Goal: Task Accomplishment & Management: Use online tool/utility

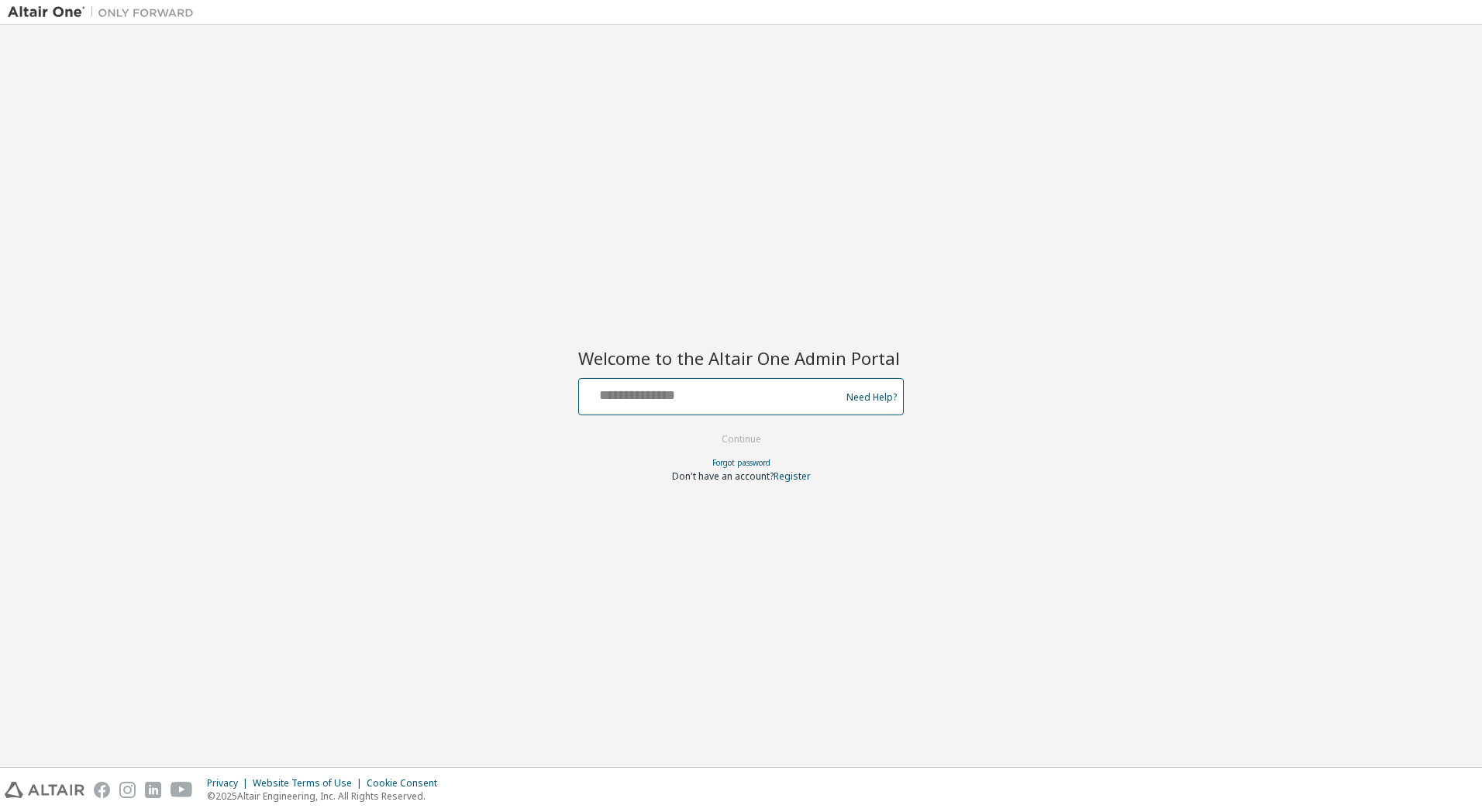
click at [769, 401] on input "text" at bounding box center [712, 393] width 253 height 23
type input "**********"
click at [740, 431] on button "Continue" at bounding box center [741, 439] width 72 height 24
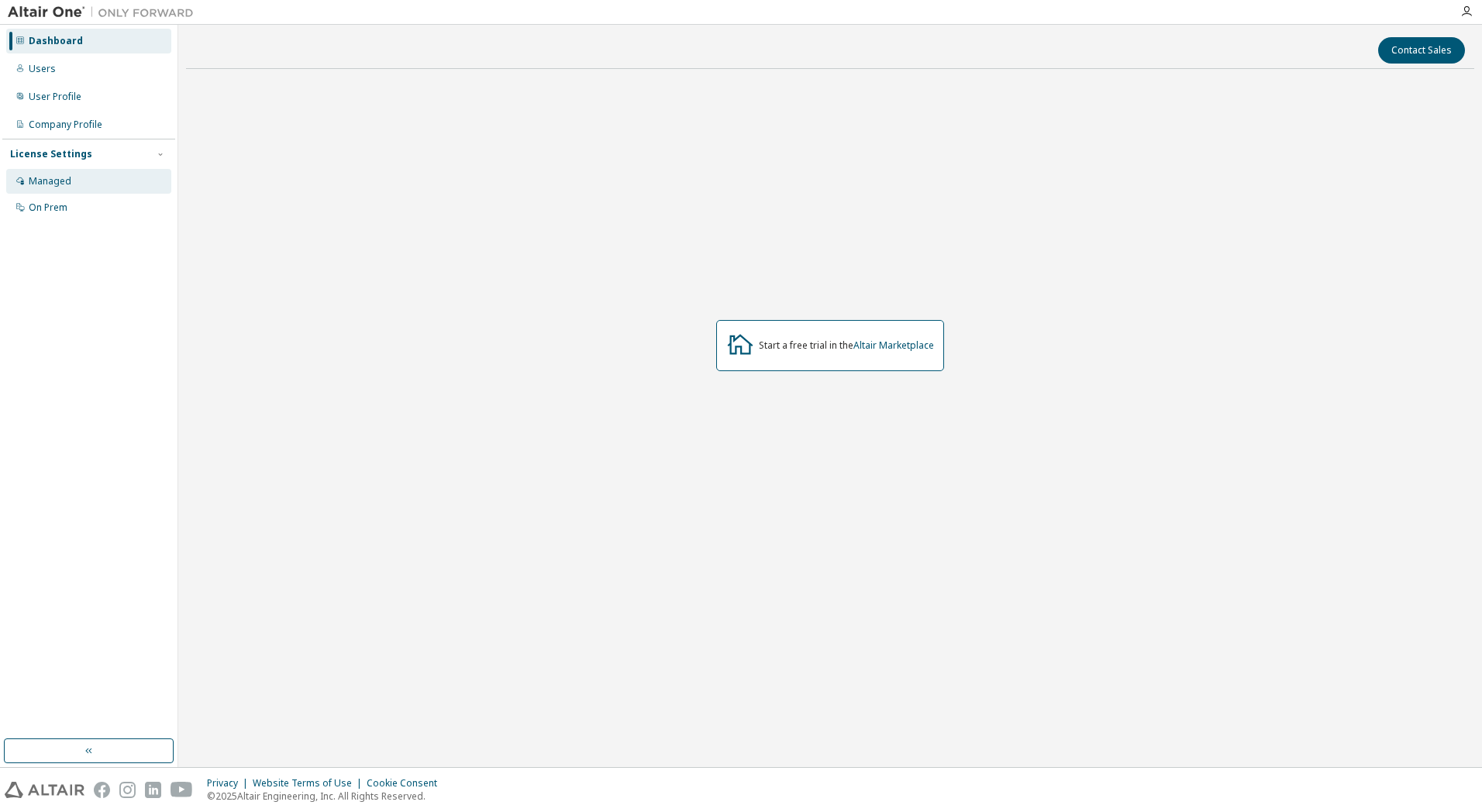
click at [57, 188] on div "Managed" at bounding box center [89, 181] width 165 height 24
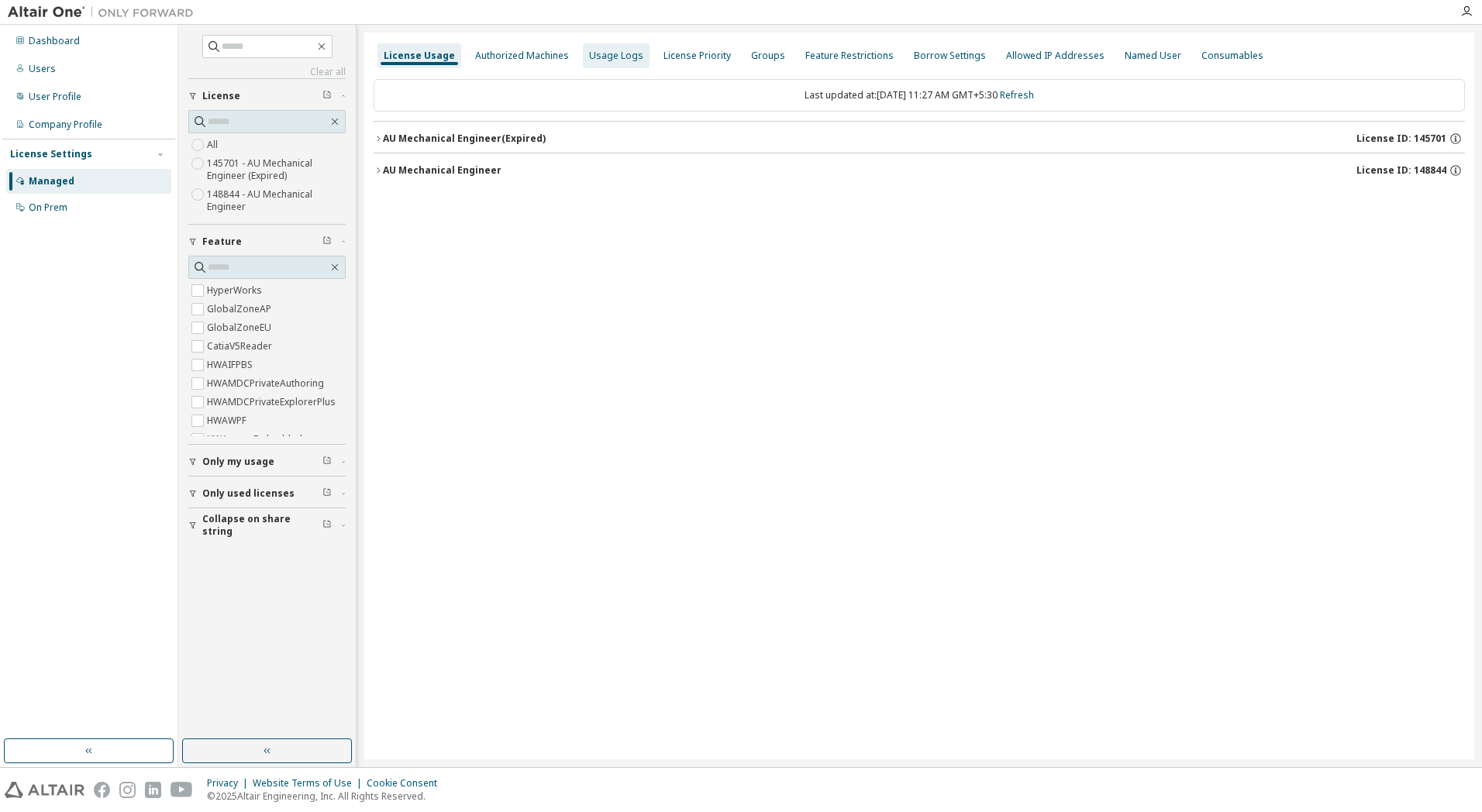
click at [617, 53] on div "Usage Logs" at bounding box center [616, 56] width 54 height 13
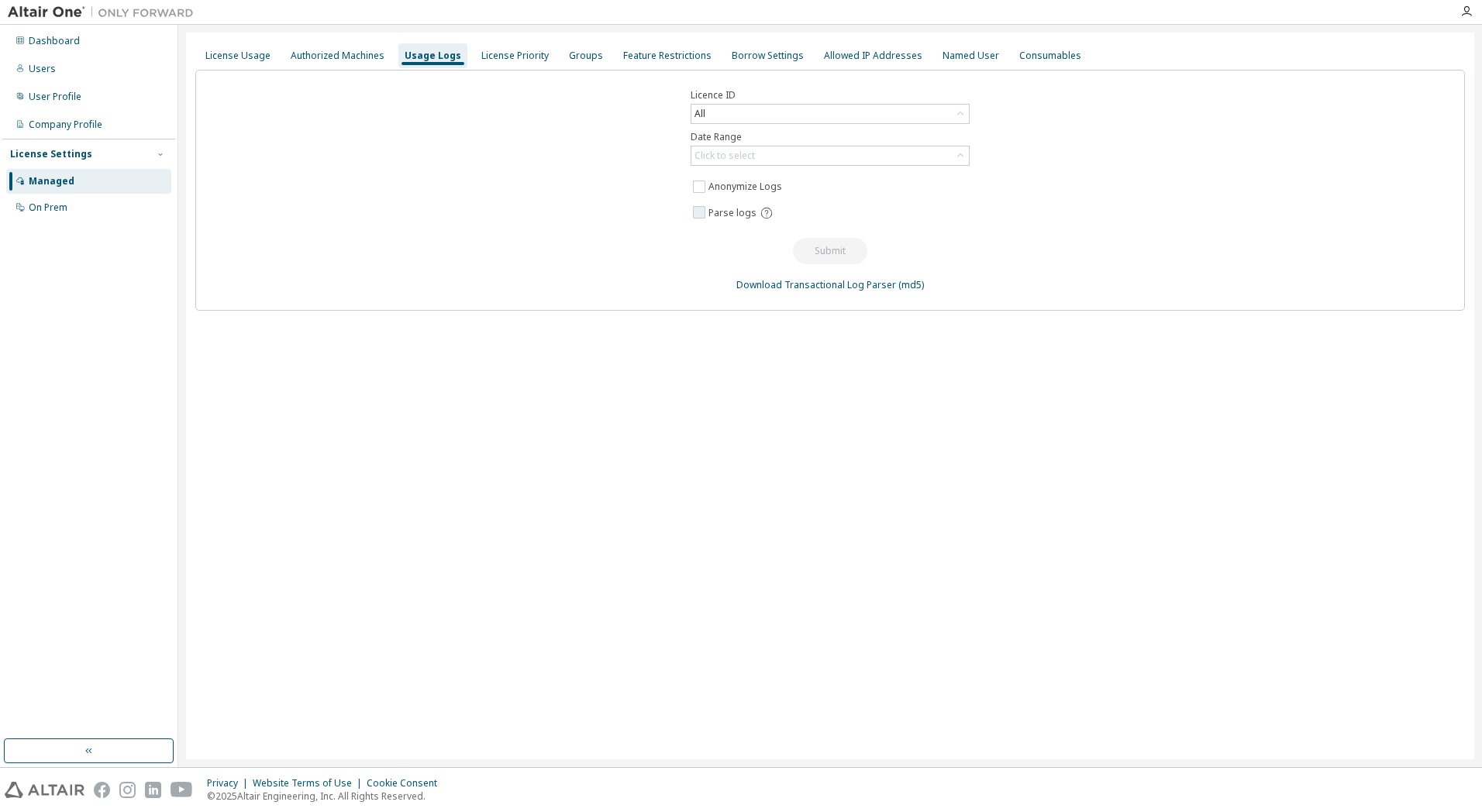
click at [745, 213] on span "Parse logs" at bounding box center [732, 213] width 48 height 13
click at [799, 245] on div "Minutes (default)" at bounding box center [829, 250] width 278 height 19
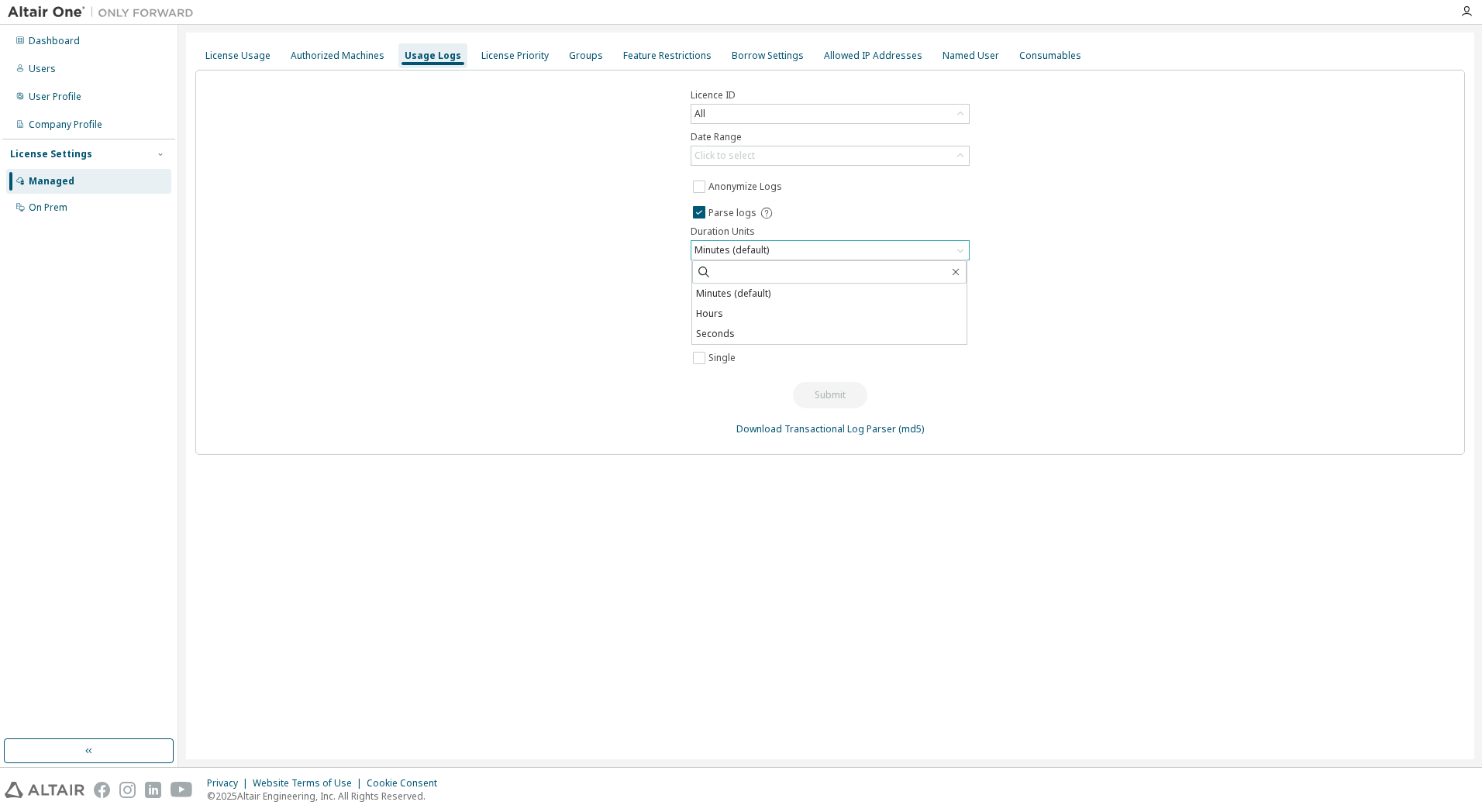
click at [799, 245] on div "Minutes (default)" at bounding box center [829, 250] width 278 height 19
click at [580, 276] on div "Licence ID All Date Range Click to select Anonymize Logs Parse logs Duration Un…" at bounding box center [830, 262] width 1270 height 385
click at [767, 156] on div "Click to select" at bounding box center [829, 156] width 278 height 19
click at [754, 249] on li "Custom Date Range" at bounding box center [828, 240] width 274 height 20
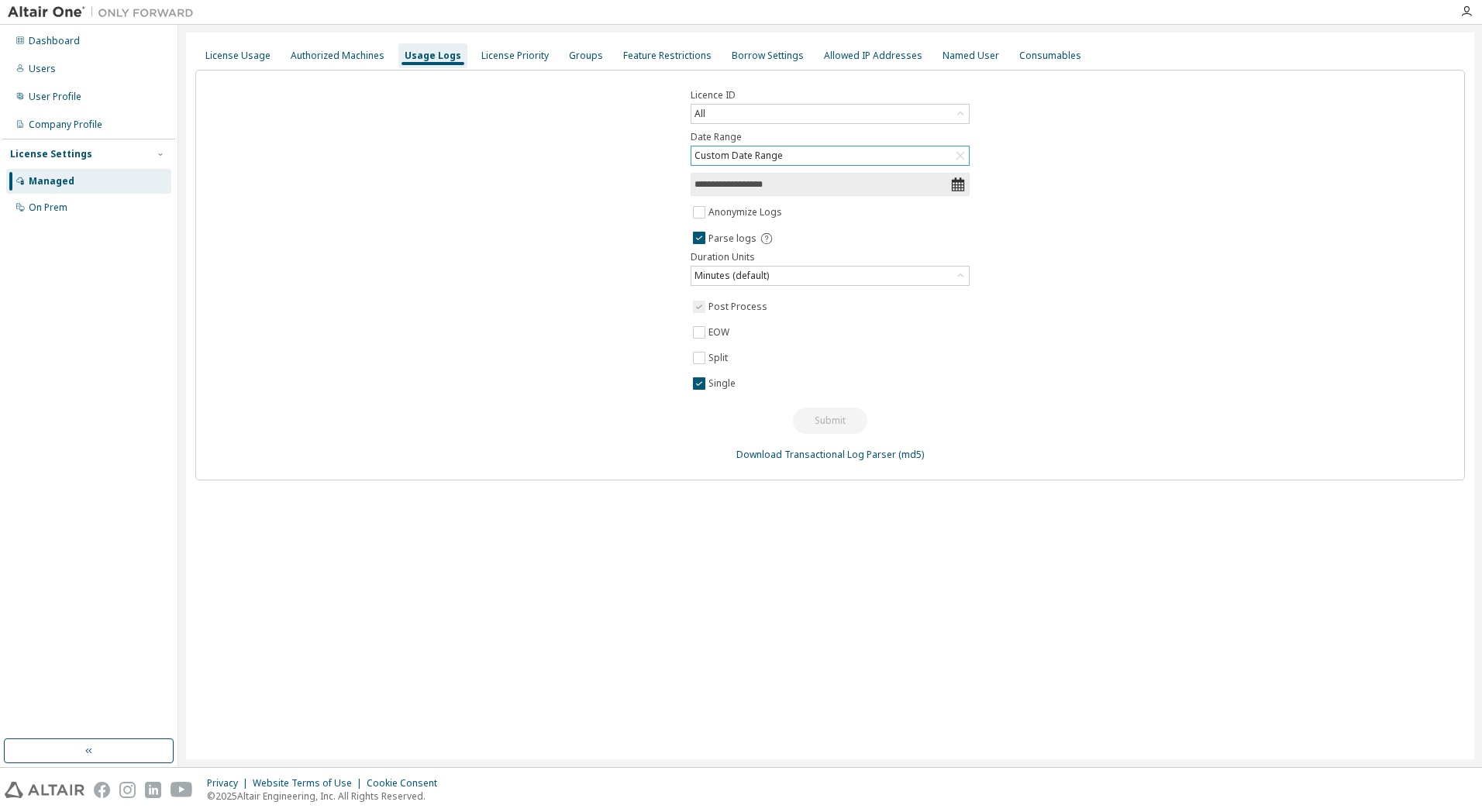
click at [958, 186] on icon at bounding box center [958, 184] width 15 height 15
click at [805, 182] on input "**********" at bounding box center [822, 184] width 256 height 15
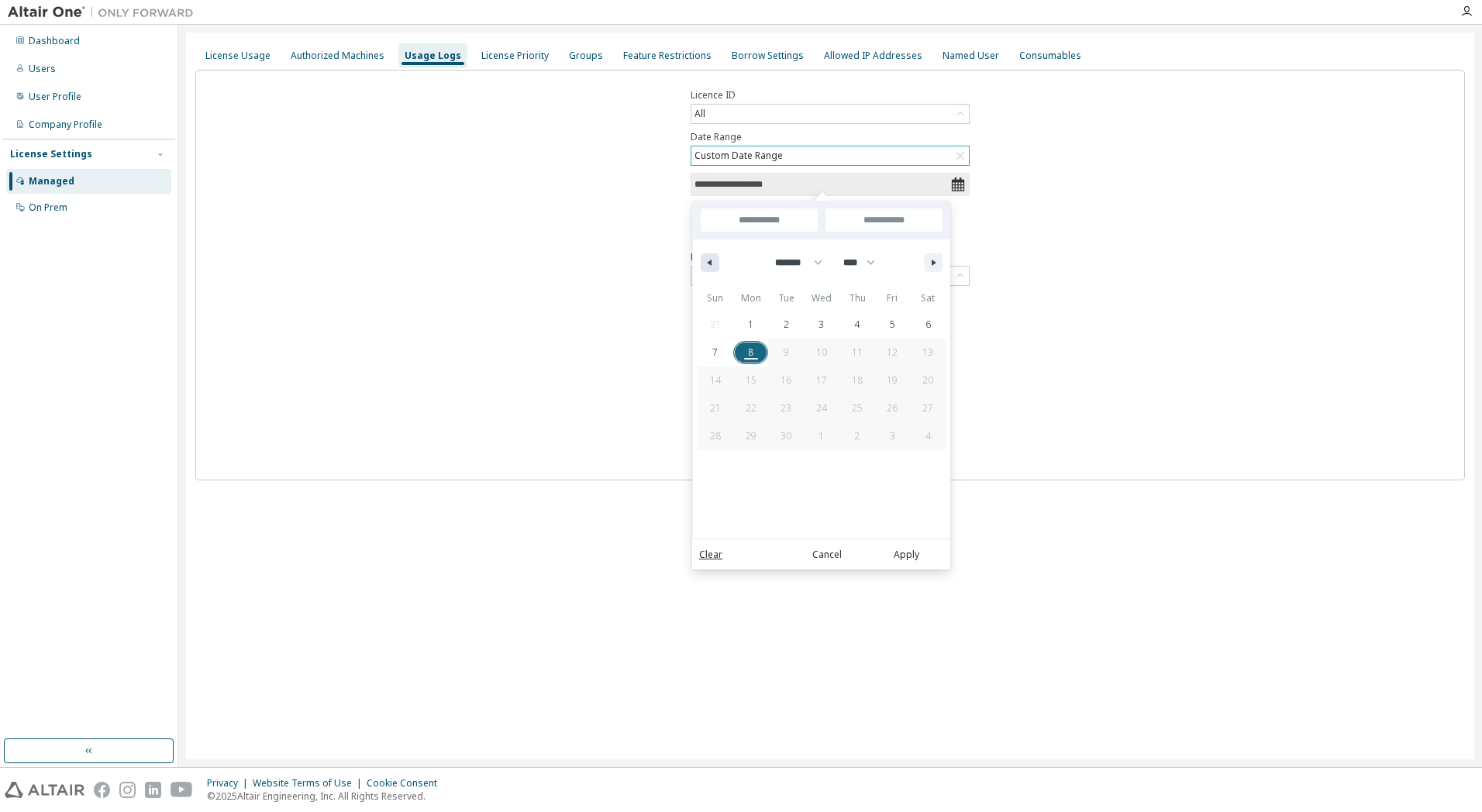
click at [702, 262] on button "button" at bounding box center [710, 262] width 19 height 19
select select "*"
click at [893, 317] on span "1" at bounding box center [892, 325] width 5 height 28
type input "*"
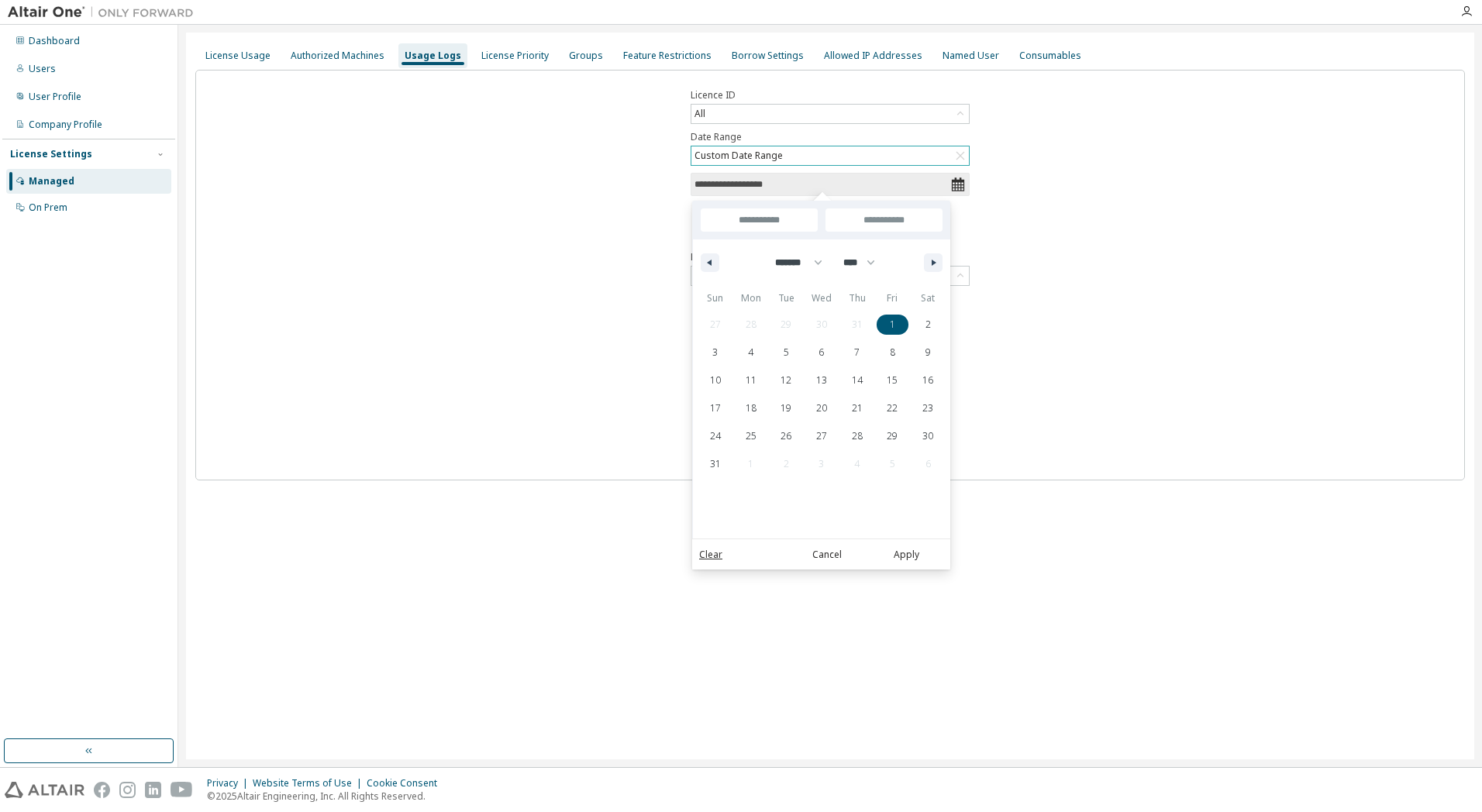
type input "**********"
click at [714, 464] on span "31" at bounding box center [715, 464] width 11 height 28
type input "**********"
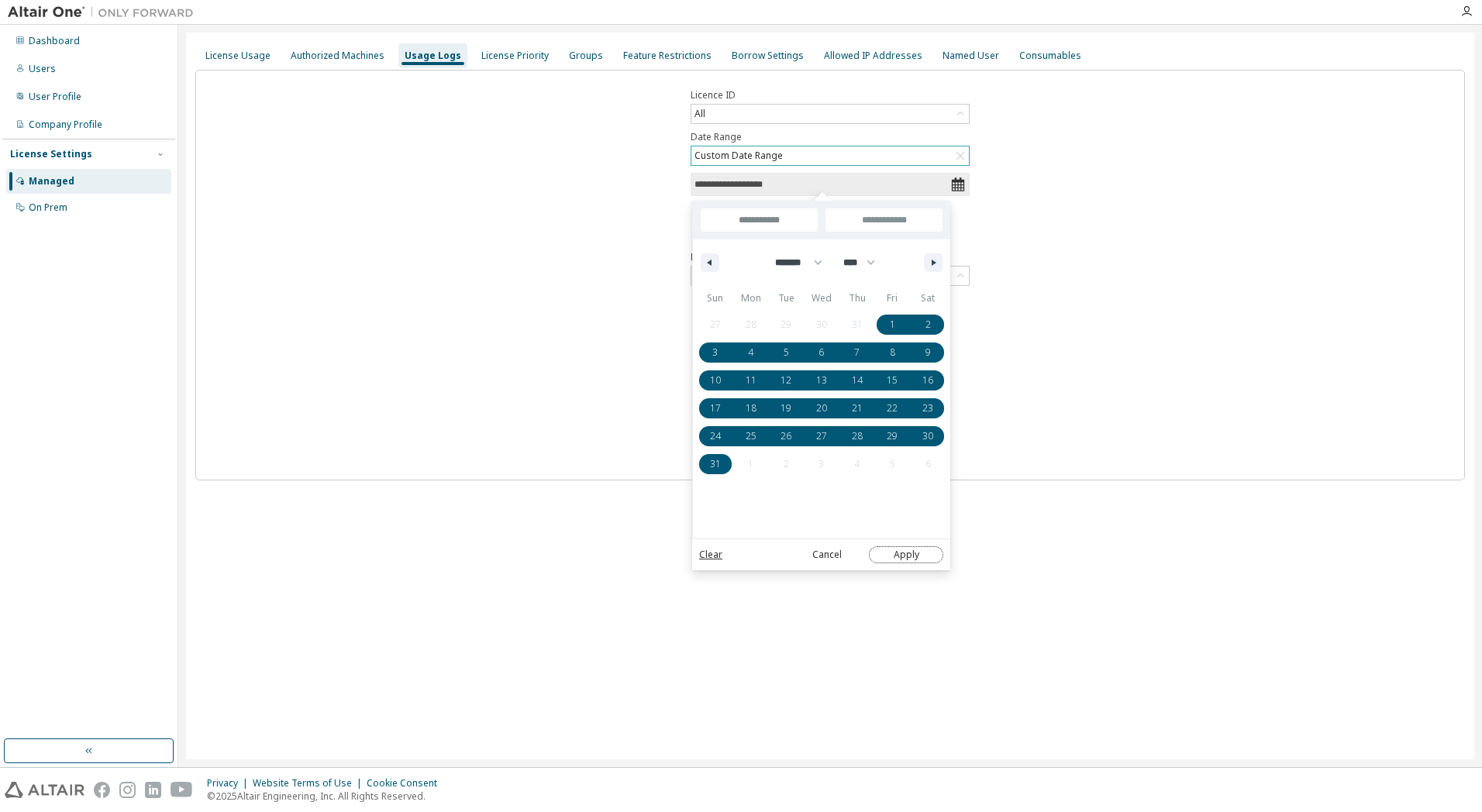
click at [911, 553] on button "Apply" at bounding box center [906, 554] width 74 height 17
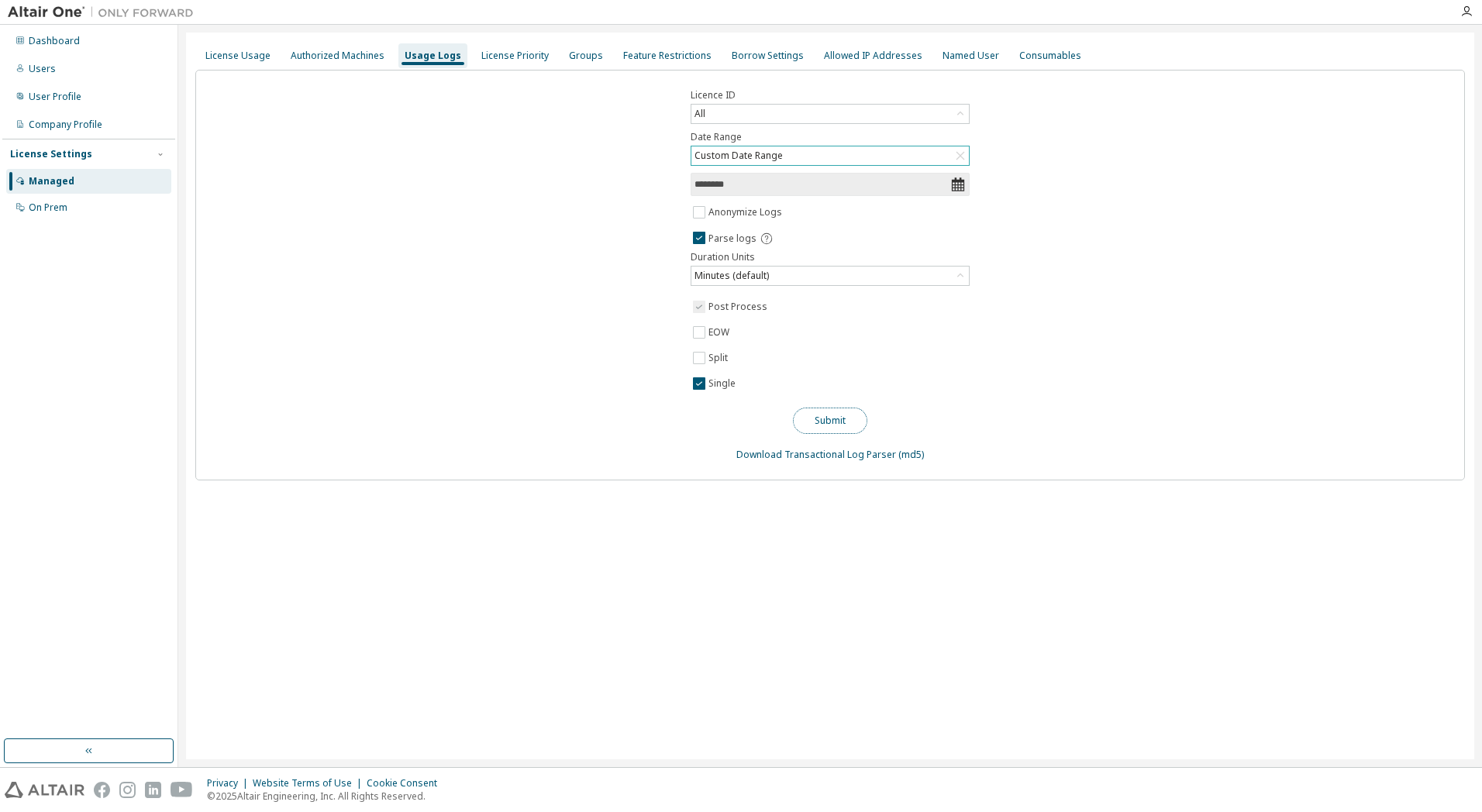
click at [842, 420] on button "Submit" at bounding box center [830, 420] width 74 height 26
click at [959, 184] on icon at bounding box center [958, 184] width 15 height 15
click at [840, 156] on div "Custom Date Range" at bounding box center [829, 156] width 278 height 19
click at [1187, 268] on div "Licence ID All Date Range Custom Date Range Last 30 days Year to date Custom Da…" at bounding box center [830, 275] width 1270 height 411
click at [960, 182] on icon at bounding box center [958, 184] width 13 height 14
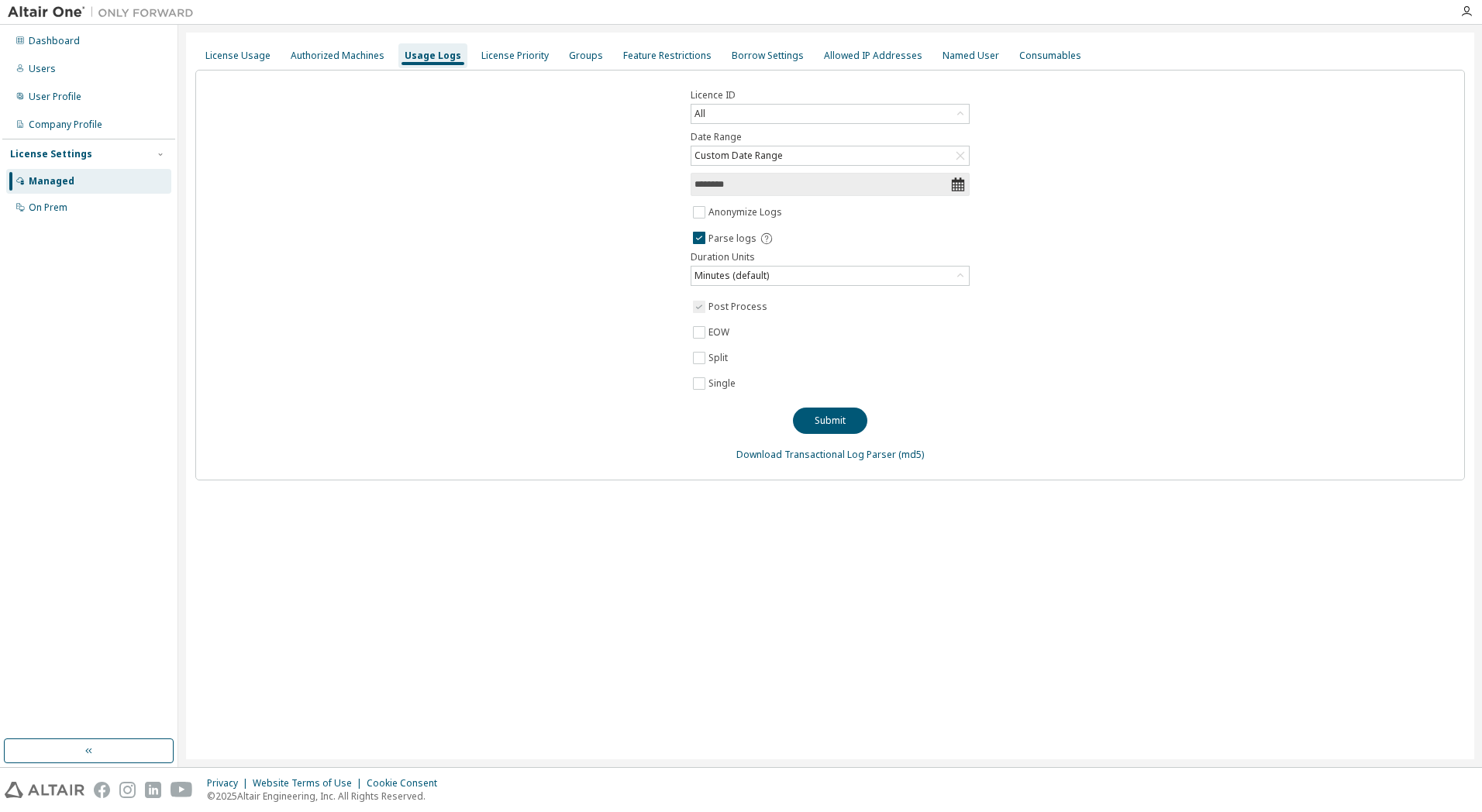
click at [871, 185] on input "********" at bounding box center [822, 184] width 256 height 15
select select "*"
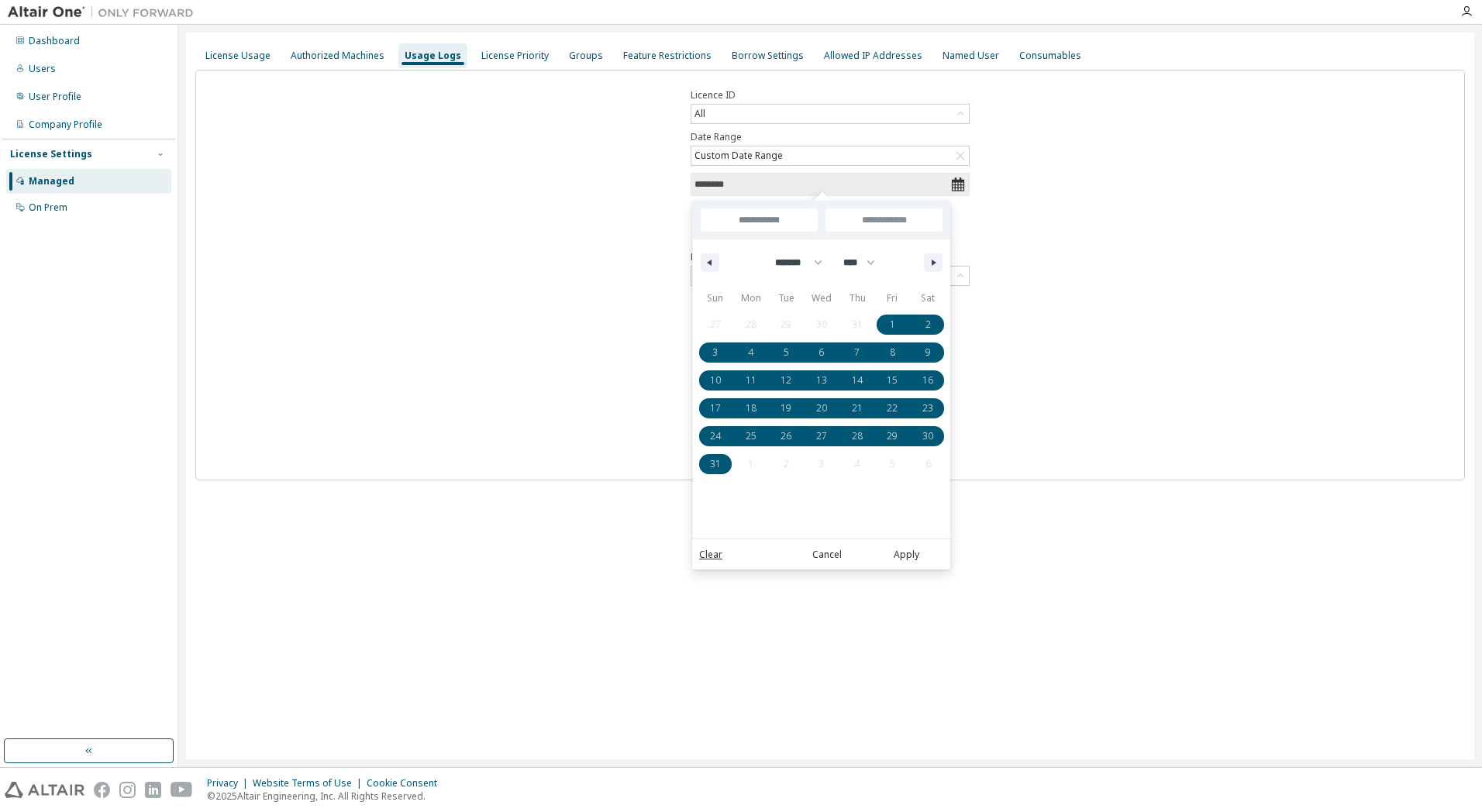
click at [1253, 403] on div "Licence ID All Date Range Custom Date Range ******** Anonymize Logs Parse logs …" at bounding box center [830, 275] width 1270 height 411
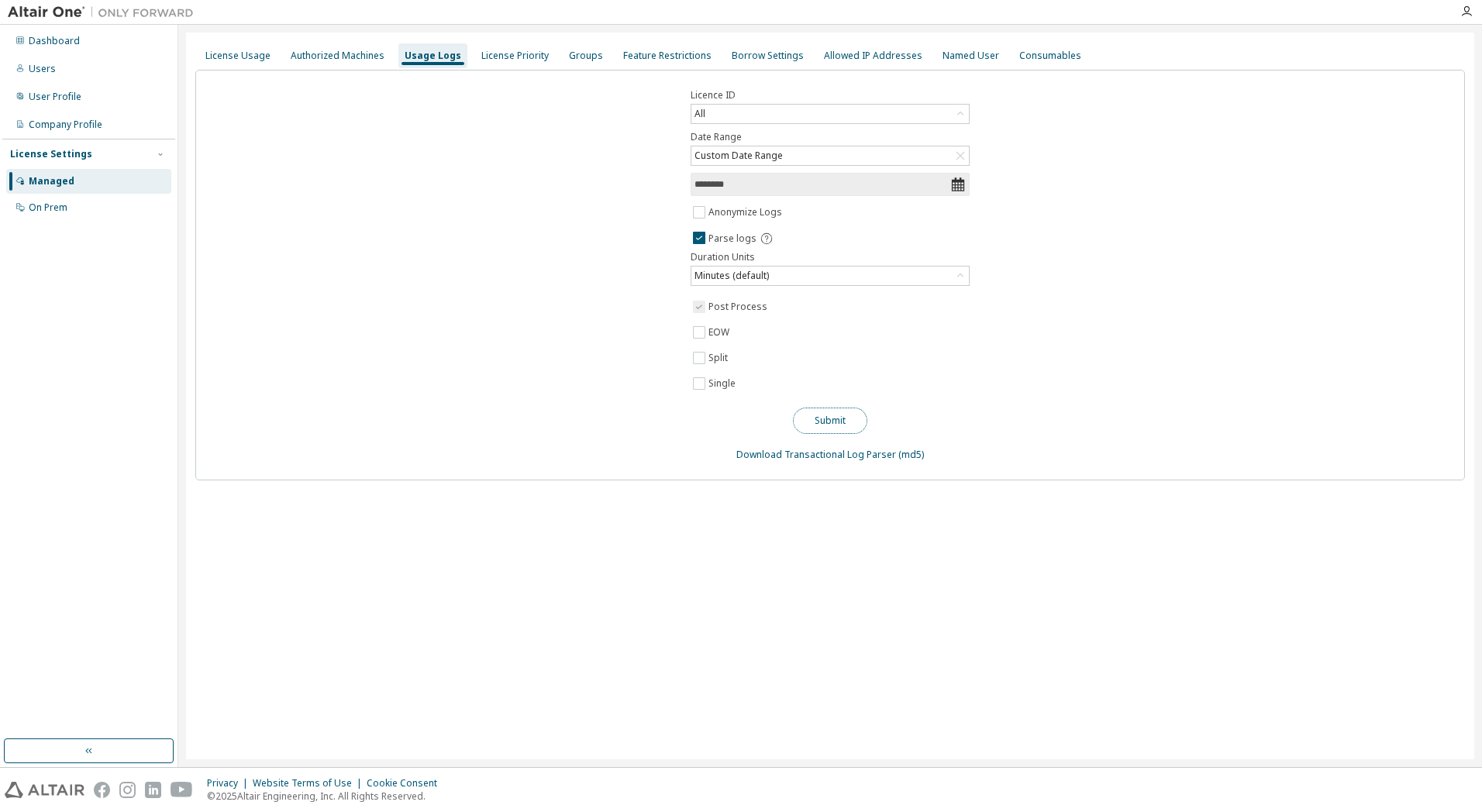
click at [845, 421] on button "Submit" at bounding box center [830, 420] width 74 height 26
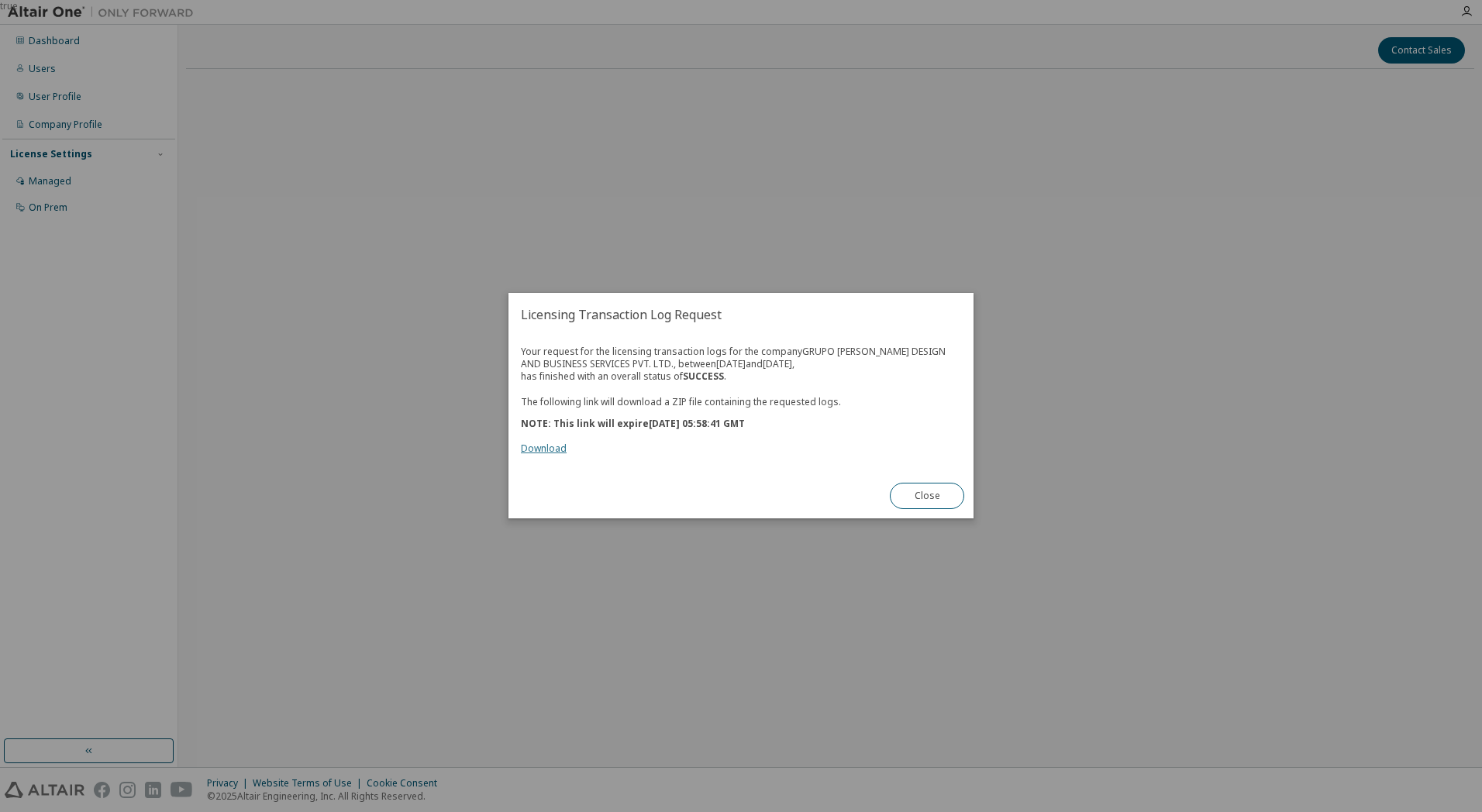
click at [557, 452] on link "Download" at bounding box center [543, 448] width 46 height 14
click at [1317, 326] on div "true" at bounding box center [741, 406] width 1482 height 812
click at [551, 455] on link "Download" at bounding box center [543, 448] width 46 height 14
